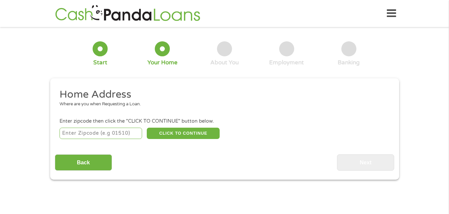
click at [109, 138] on input "number" at bounding box center [100, 133] width 82 height 11
type input "90044"
select select "[US_STATE]"
click at [192, 129] on button "CLICK TO CONTINUE" at bounding box center [183, 133] width 73 height 11
type input "90044"
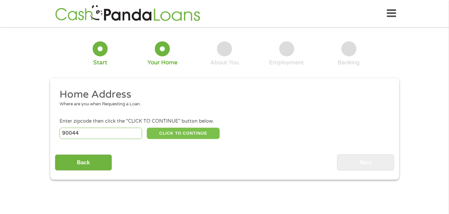
type input "[GEOGRAPHIC_DATA]"
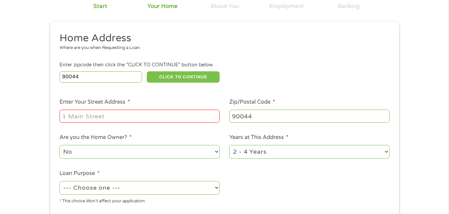
scroll to position [67, 0]
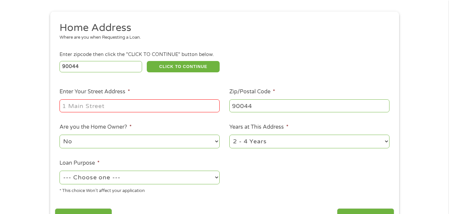
click at [136, 107] on input "Enter Your Street Address *" at bounding box center [139, 106] width 160 height 13
type input "[STREET_ADDRESS]"
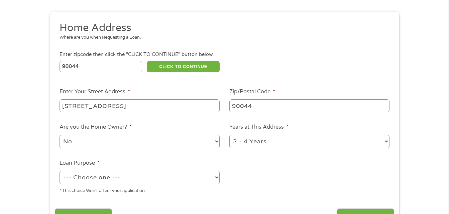
click at [252, 144] on select "1 Year or less 1 - 2 Years 2 - 4 Years Over 4 Years" at bounding box center [309, 142] width 160 height 14
select select "60months"
click at [229, 135] on select "1 Year or less 1 - 2 Years 2 - 4 Years Over 4 Years" at bounding box center [309, 142] width 160 height 14
click at [212, 179] on select "--- Choose one --- Pay Bills Debt Consolidation Home Improvement Major Purchase…" at bounding box center [139, 178] width 160 height 14
select select "paybills"
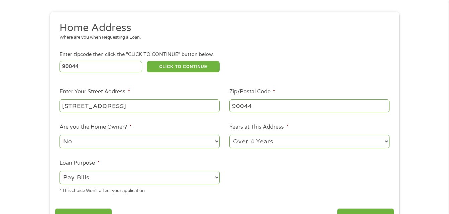
click at [59, 171] on select "--- Choose one --- Pay Bills Debt Consolidation Home Improvement Major Purchase…" at bounding box center [139, 178] width 160 height 14
click at [359, 210] on input "Next" at bounding box center [365, 217] width 57 height 16
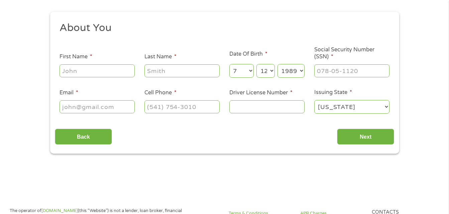
scroll to position [0, 0]
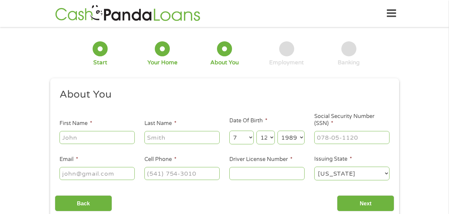
click at [102, 137] on input "First Name *" at bounding box center [96, 137] width 75 height 13
type input "[PERSON_NAME]"
type input "[EMAIL_ADDRESS][DOMAIN_NAME]"
type input "[PHONE_NUMBER]"
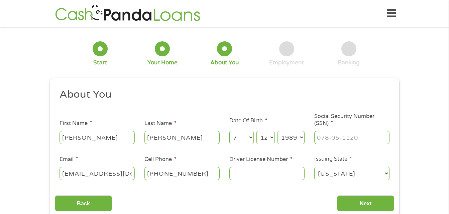
click at [283, 175] on input "Driver License Number *" at bounding box center [266, 173] width 75 height 13
type input "e2173605"
click at [358, 204] on input "Next" at bounding box center [365, 204] width 57 height 16
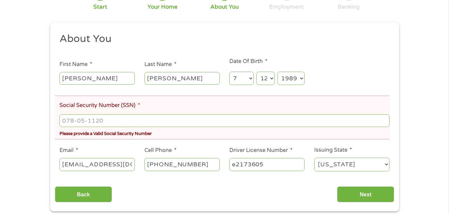
scroll to position [94, 0]
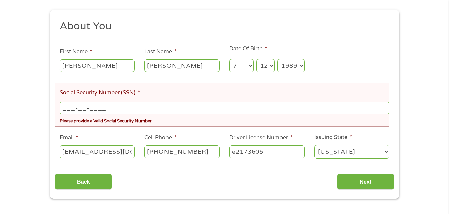
click at [136, 106] on input "___-__-____" at bounding box center [223, 108] width 329 height 13
type input "619-40-5906"
click at [366, 179] on input "Next" at bounding box center [365, 182] width 57 height 16
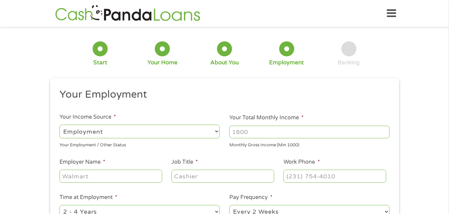
scroll to position [16, 3]
click at [296, 132] on input "Your Total Monthly Income *" at bounding box center [309, 132] width 160 height 13
type input "3000"
click at [184, 177] on input "Job Title *" at bounding box center [222, 176] width 102 height 13
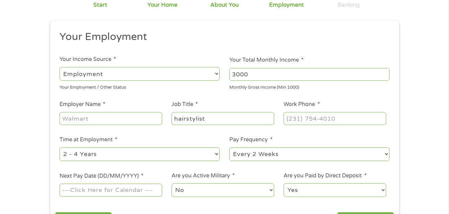
scroll to position [80, 0]
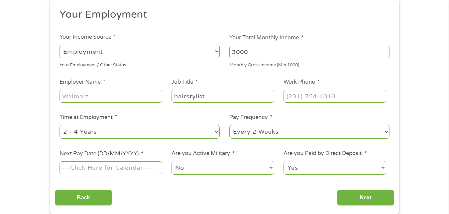
type input "hairstylist"
click at [99, 93] on input "Employer Name *" at bounding box center [110, 96] width 102 height 13
type input "my_figure_8"
click at [313, 97] on input "(___) ___-____" at bounding box center [334, 96] width 102 height 13
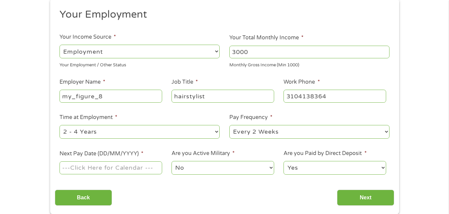
type input "[PHONE_NUMBER]"
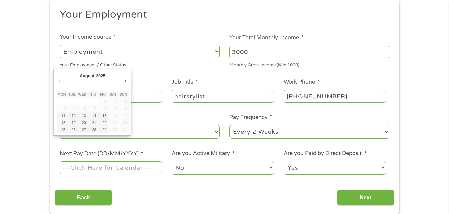
click at [128, 173] on input "Next Pay Date (DD/MM/YYYY) *" at bounding box center [110, 168] width 102 height 13
type input "[DATE]"
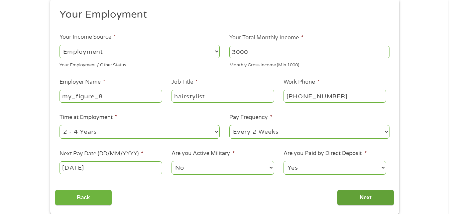
click at [360, 195] on input "Next" at bounding box center [365, 198] width 57 height 16
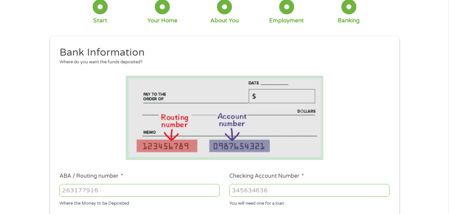
scroll to position [3, 3]
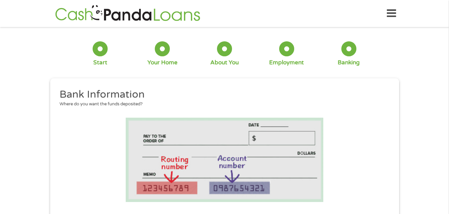
click at [386, 171] on li at bounding box center [224, 160] width 339 height 84
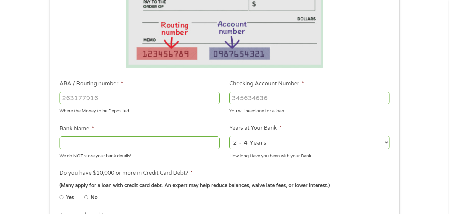
scroll to position [147, 0]
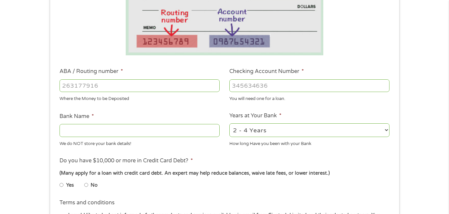
click at [273, 133] on select "2 - 4 Years 6 - 12 Months 1 - 2 Years Over 4 Years" at bounding box center [309, 131] width 160 height 14
select select "60months"
click at [229, 124] on select "2 - 4 Years 6 - 12 Months 1 - 2 Years Over 4 Years" at bounding box center [309, 131] width 160 height 14
click at [148, 88] on input "ABA / Routing number *" at bounding box center [139, 85] width 160 height 13
type input "031101279"
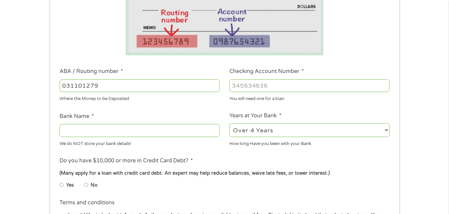
type input "THE BANCORP BANK"
type input "031101279"
click at [271, 84] on input "Checking Account Number *" at bounding box center [309, 85] width 160 height 13
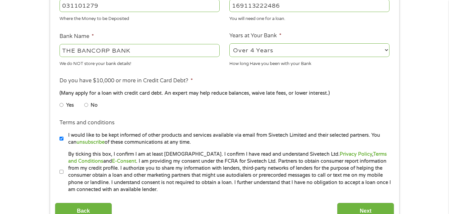
scroll to position [240, 0]
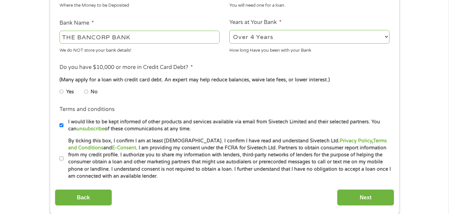
type input "169113222486"
click at [87, 93] on input "No" at bounding box center [86, 92] width 4 height 11
radio input "true"
click at [62, 158] on input "By ticking this box, I confirm I am at least [DEMOGRAPHIC_DATA]. I confirm I ha…" at bounding box center [61, 159] width 4 height 11
checkbox input "true"
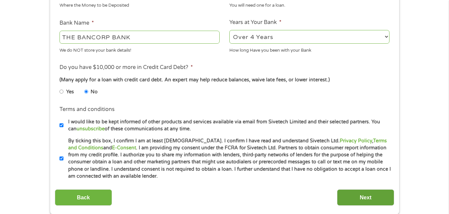
click at [369, 199] on input "Next" at bounding box center [365, 198] width 57 height 16
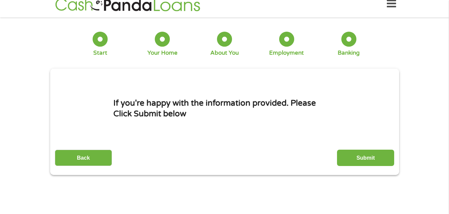
scroll to position [0, 0]
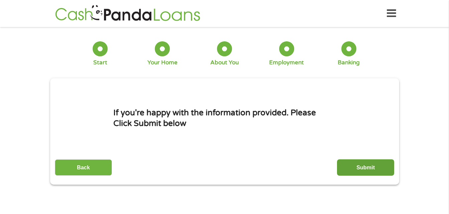
click at [380, 170] on input "Submit" at bounding box center [365, 168] width 57 height 16
